Goal: Transaction & Acquisition: Purchase product/service

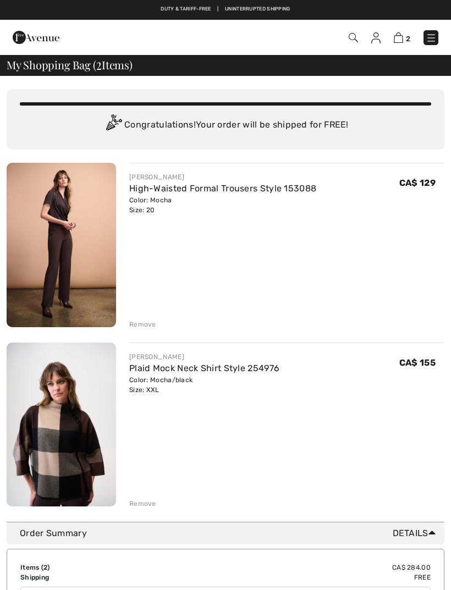
scroll to position [59, 0]
checkbox input "true"
